Goal: Task Accomplishment & Management: Use online tool/utility

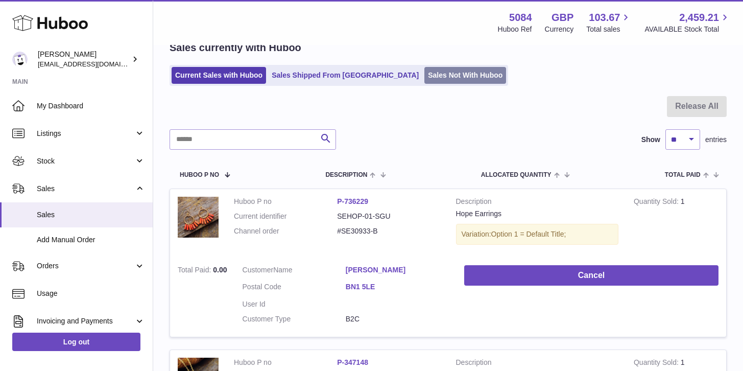
click at [424, 75] on link "Sales Not With Huboo" at bounding box center [465, 75] width 82 height 17
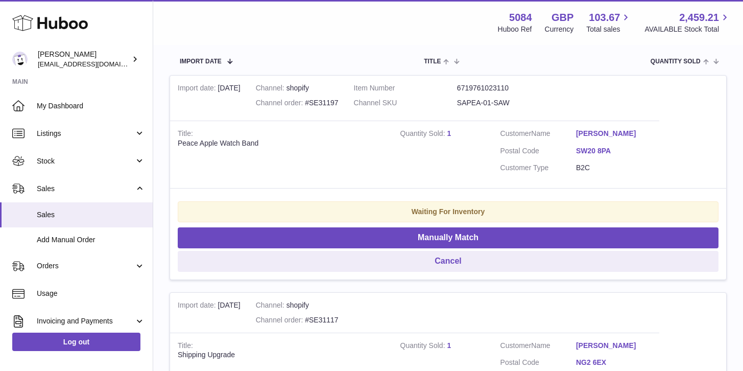
scroll to position [165, 0]
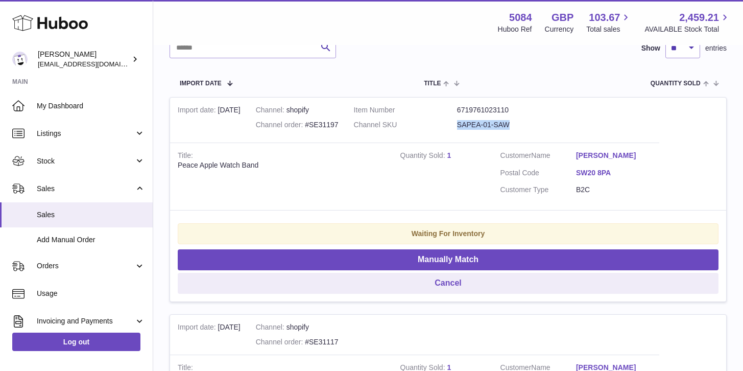
drag, startPoint x: 516, startPoint y: 125, endPoint x: 460, endPoint y: 126, distance: 56.2
click at [460, 126] on dl "Item Number 6719761023110 Channel SKU SAPEA-01-SAW" at bounding box center [457, 120] width 207 height 30
copy dl "SAPEA-01-SAW"
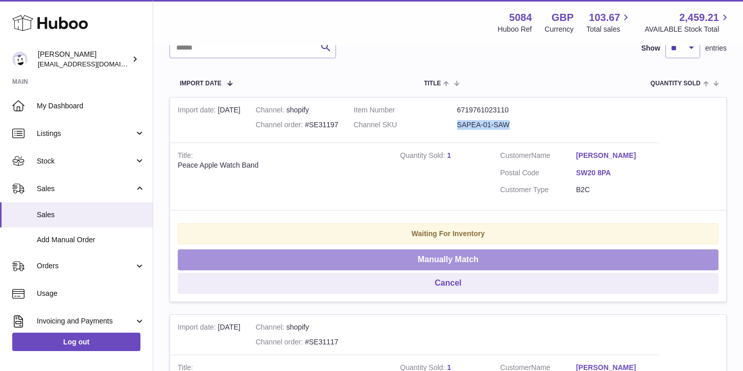
click at [501, 260] on button "Manually Match" at bounding box center [448, 259] width 541 height 21
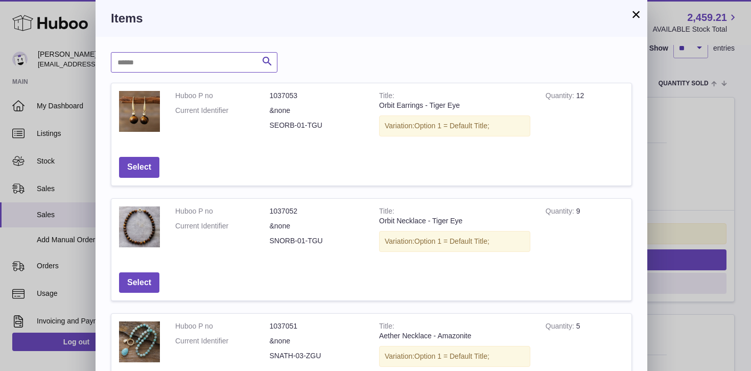
click at [209, 64] on input "text" at bounding box center [194, 62] width 166 height 20
paste input "**********"
type input "**********"
click at [275, 63] on button "Search" at bounding box center [267, 62] width 20 height 20
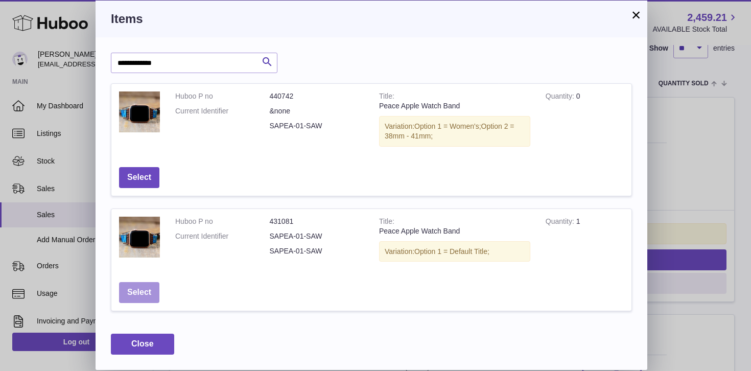
click at [147, 292] on button "Select" at bounding box center [139, 292] width 40 height 21
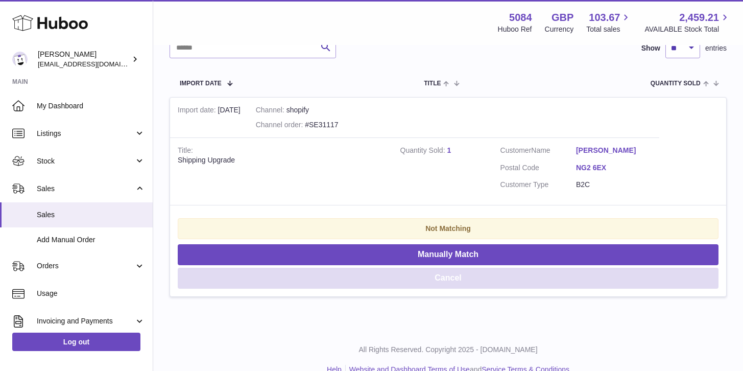
click at [444, 283] on button "Cancel" at bounding box center [448, 278] width 541 height 21
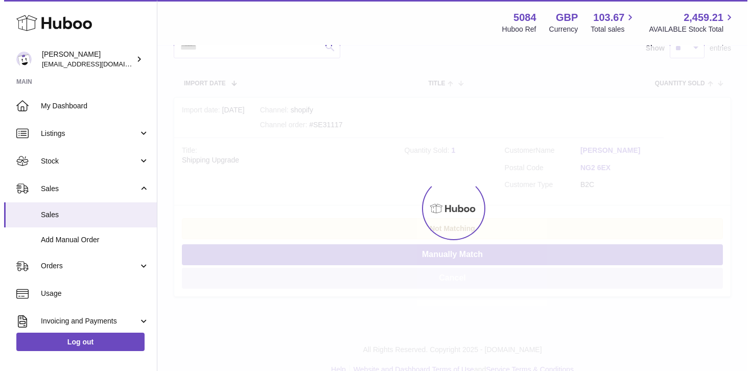
scroll to position [0, 0]
